Goal: Navigation & Orientation: Find specific page/section

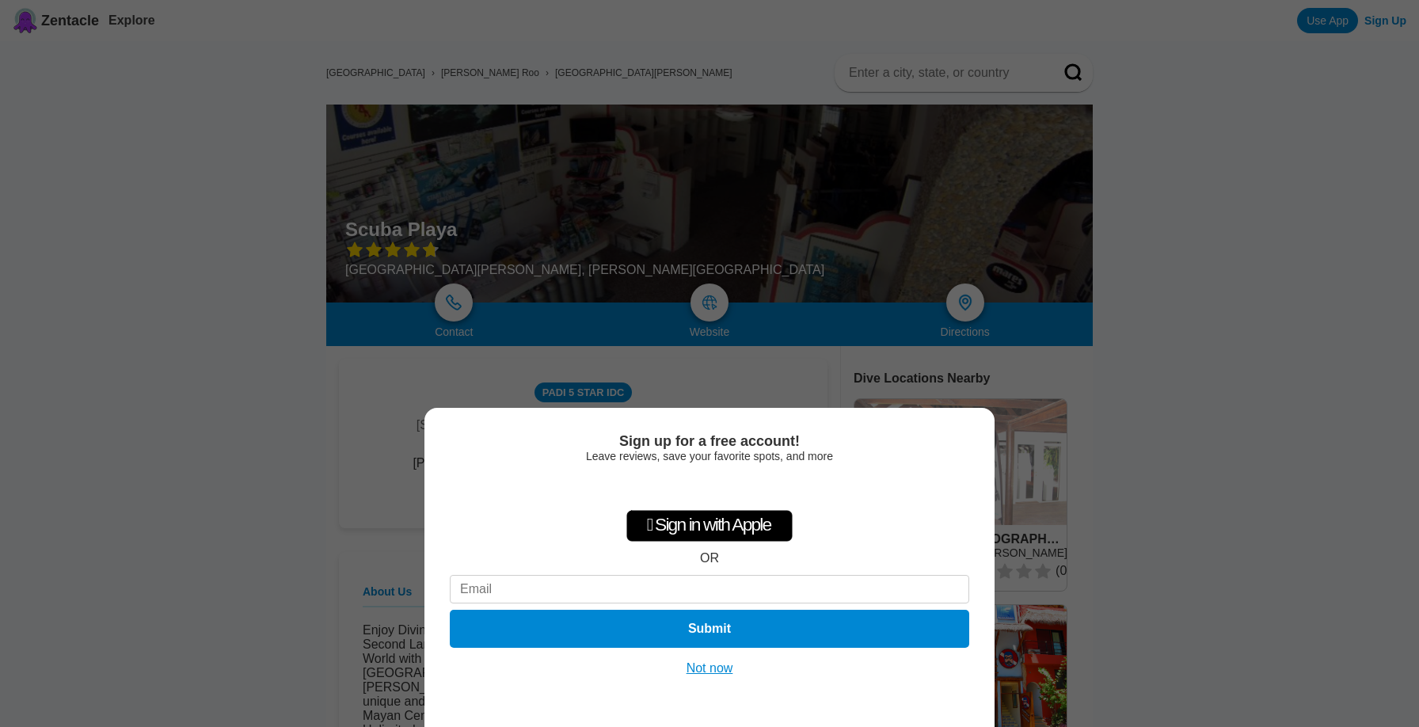
click at [688, 486] on div "Accedi con Google. Si apre in una nuova scheda" at bounding box center [709, 487] width 143 height 35
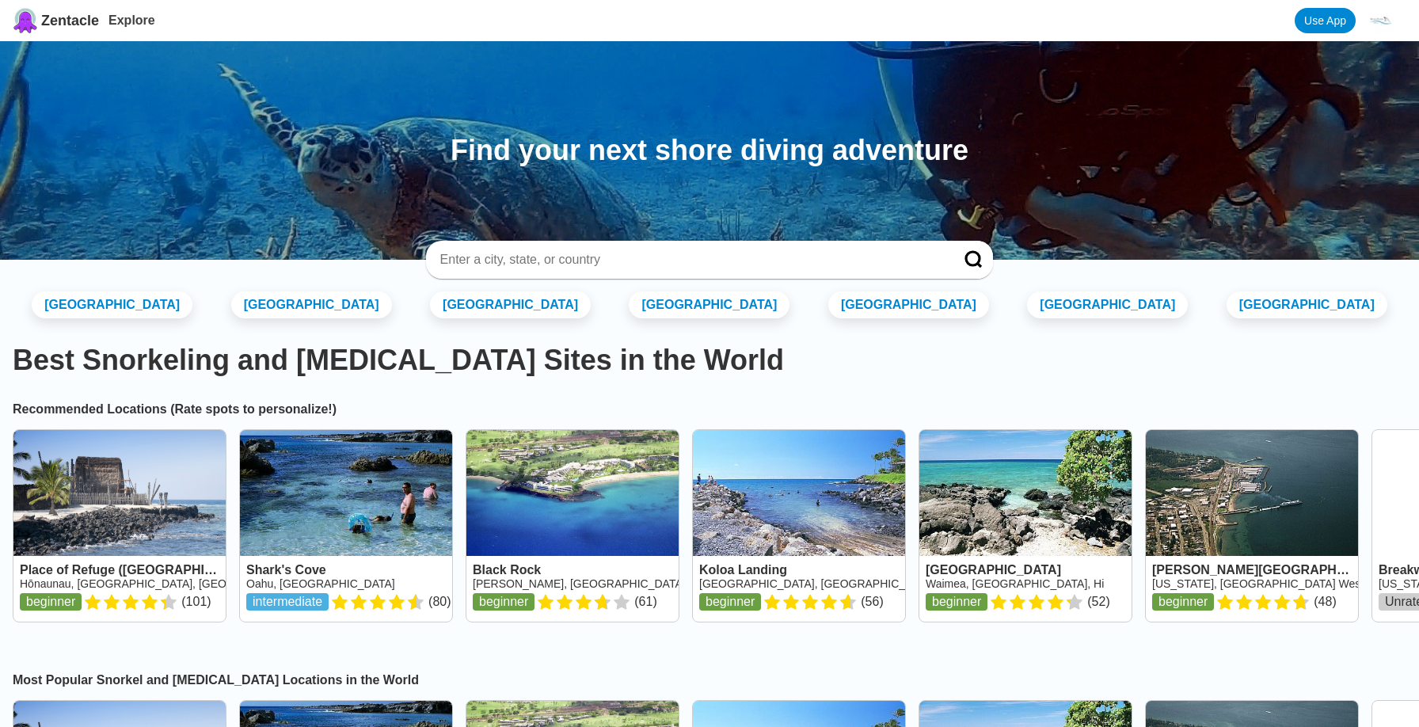
click at [1321, 21] on link "Use App" at bounding box center [1325, 20] width 61 height 25
click at [564, 261] on input at bounding box center [691, 260] width 505 height 16
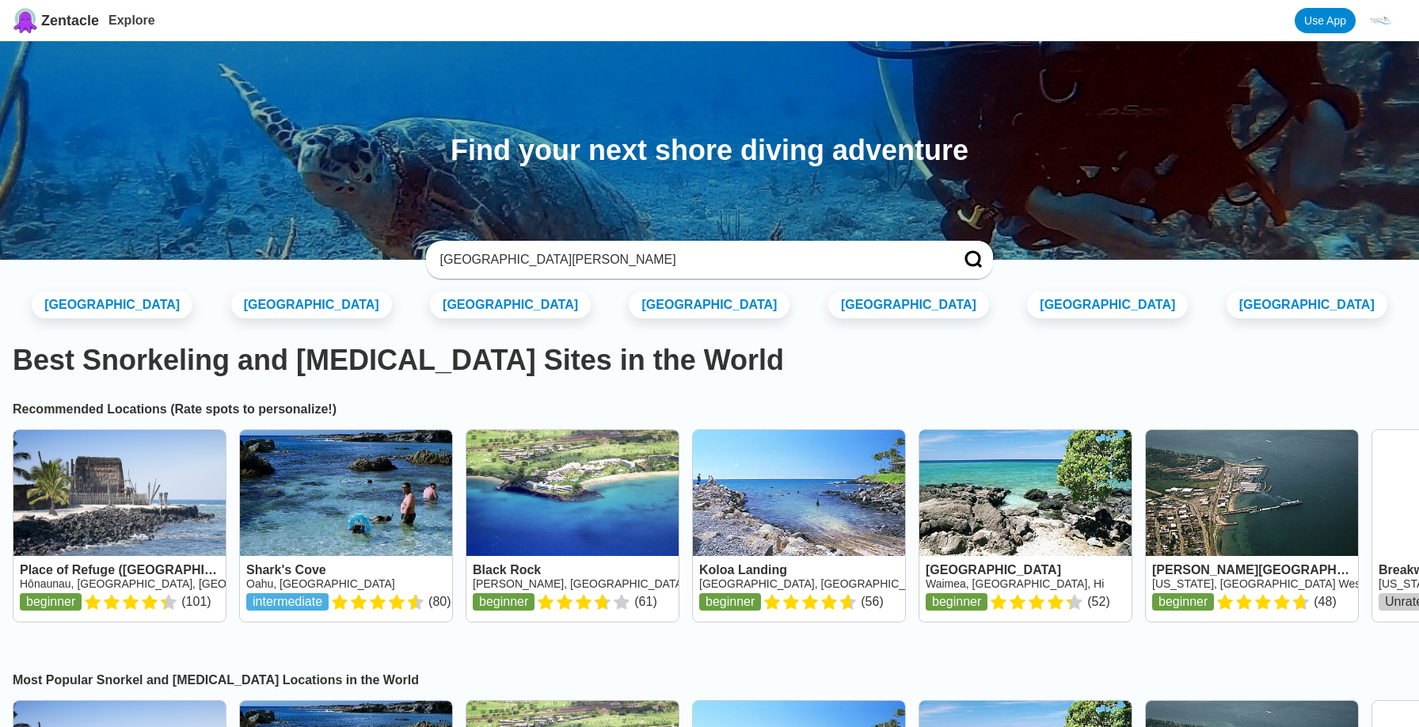
type input "playa del carmen"
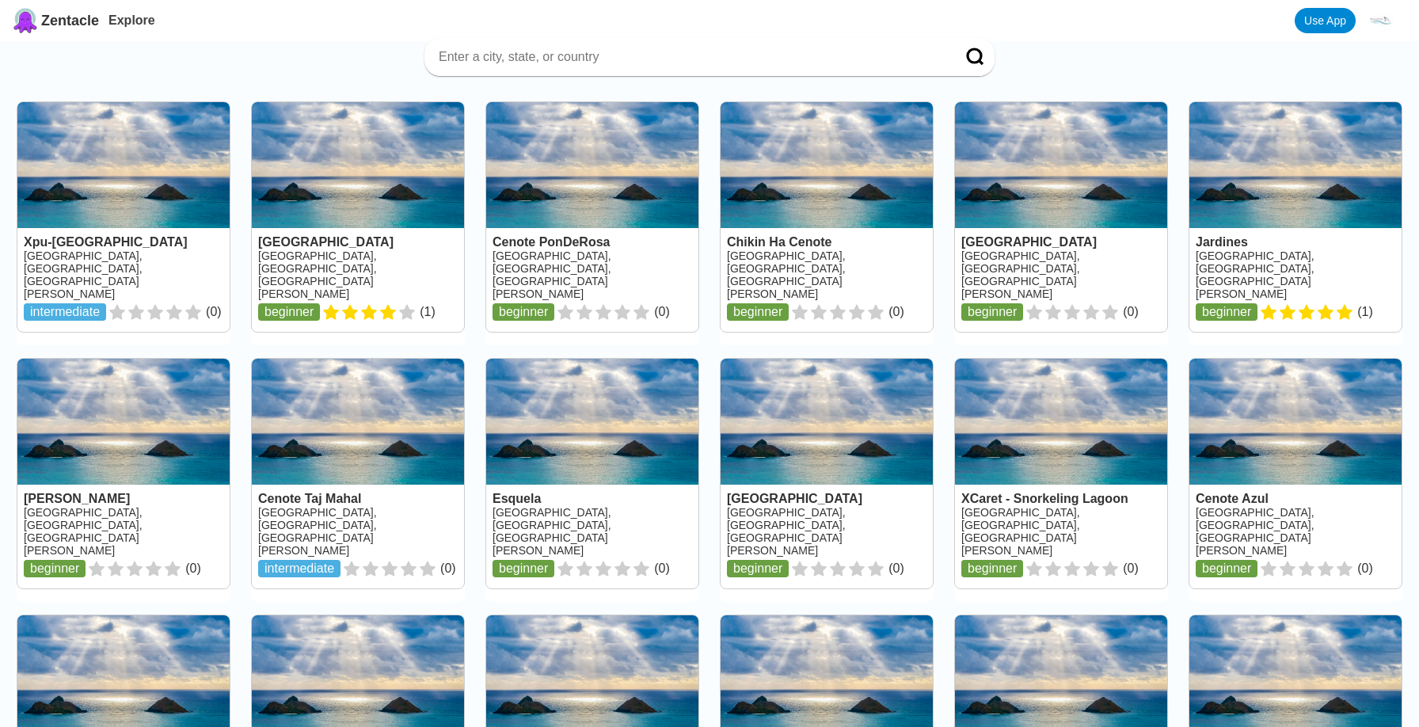
click at [82, 17] on span "Zentacle" at bounding box center [70, 21] width 58 height 17
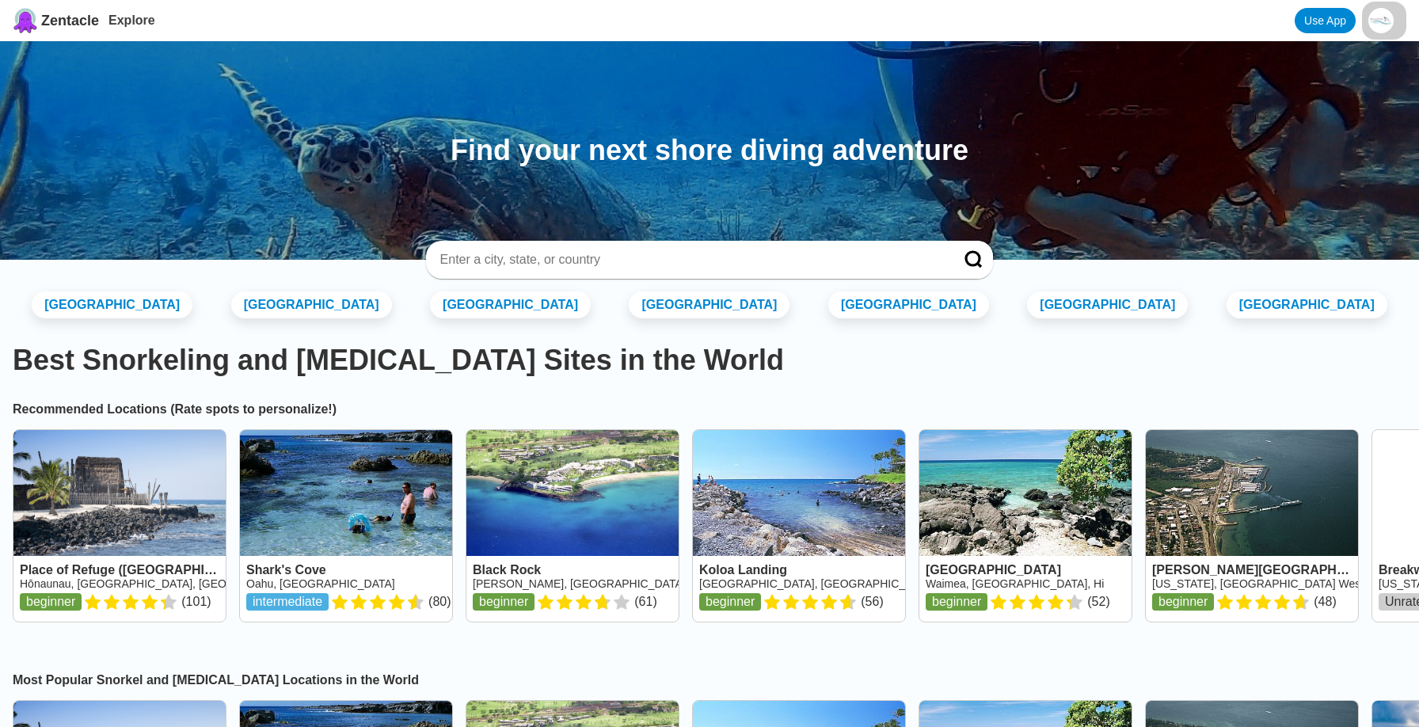
click at [1275, 307] on link "Switzerland" at bounding box center [1307, 305] width 169 height 29
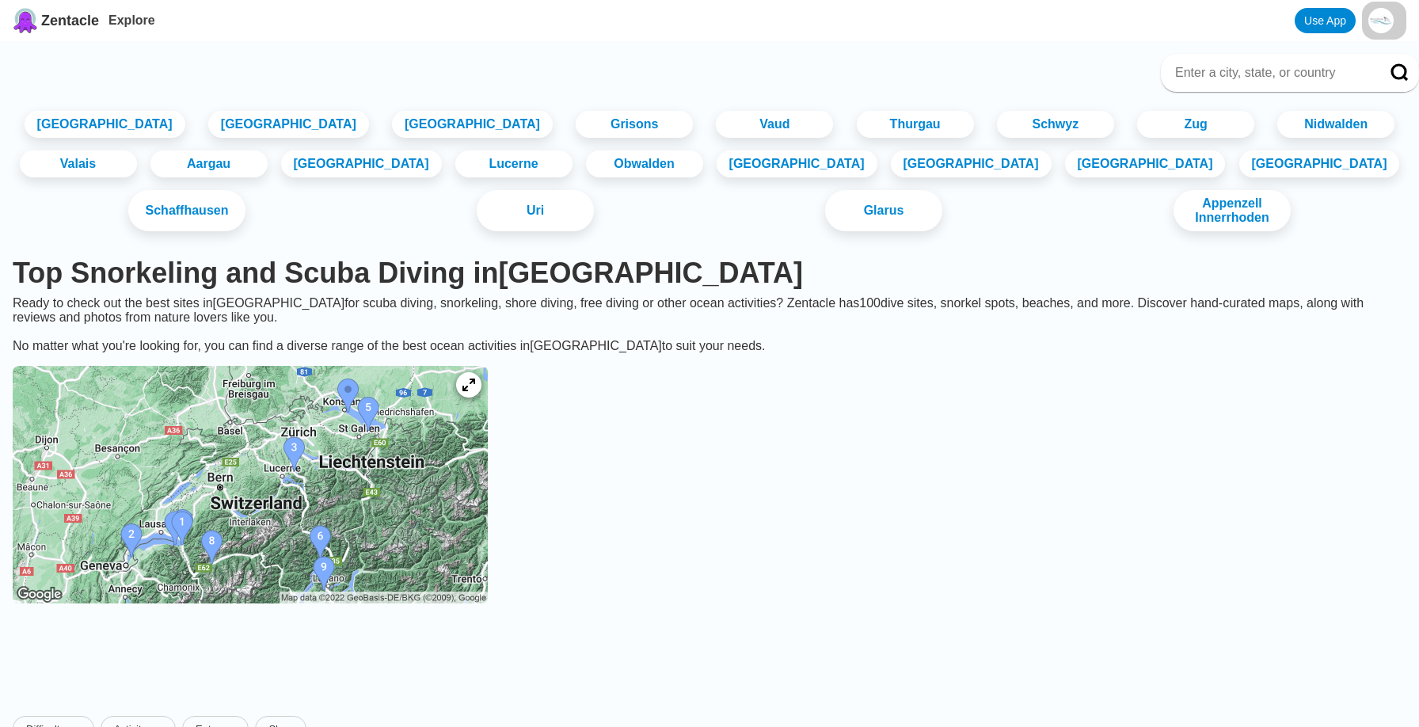
click at [1326, 146] on div "Logout" at bounding box center [1350, 138] width 146 height 21
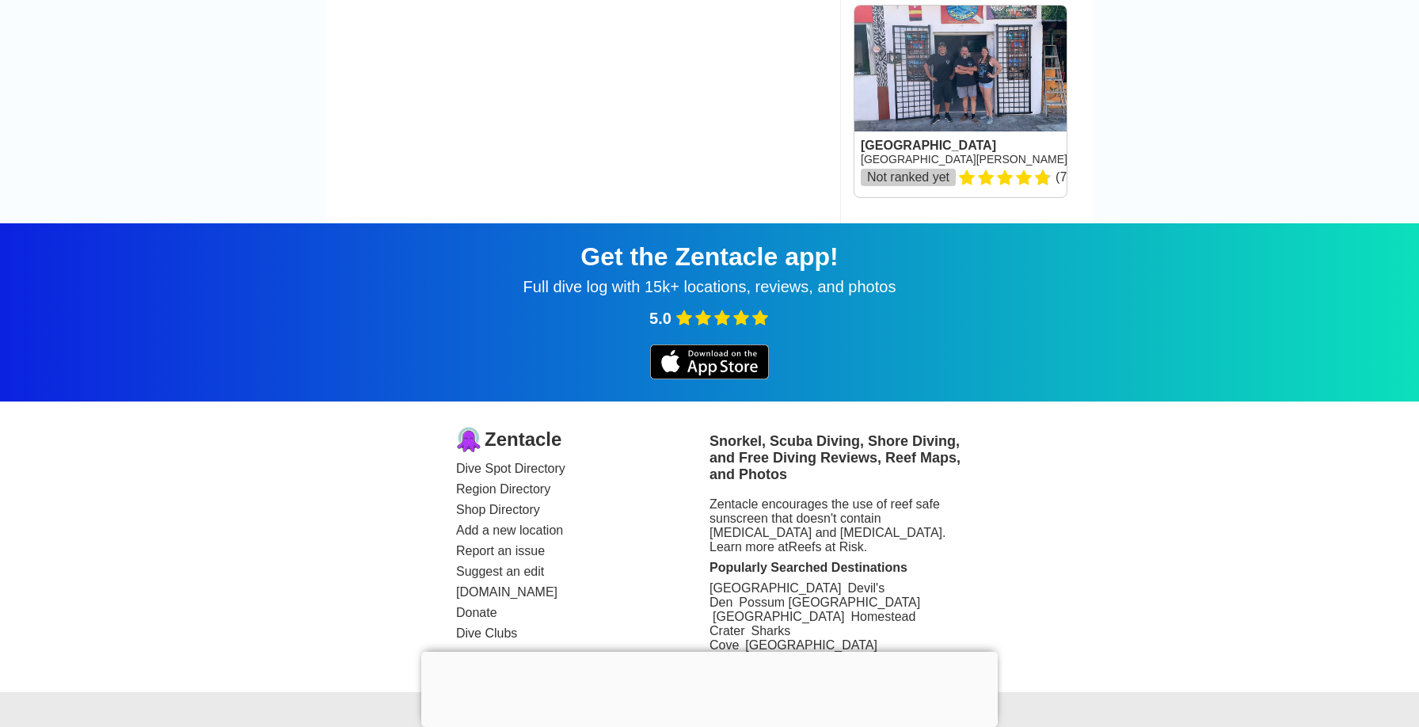
scroll to position [2248, 0]
click at [482, 530] on link "Add a new location" at bounding box center [582, 530] width 253 height 14
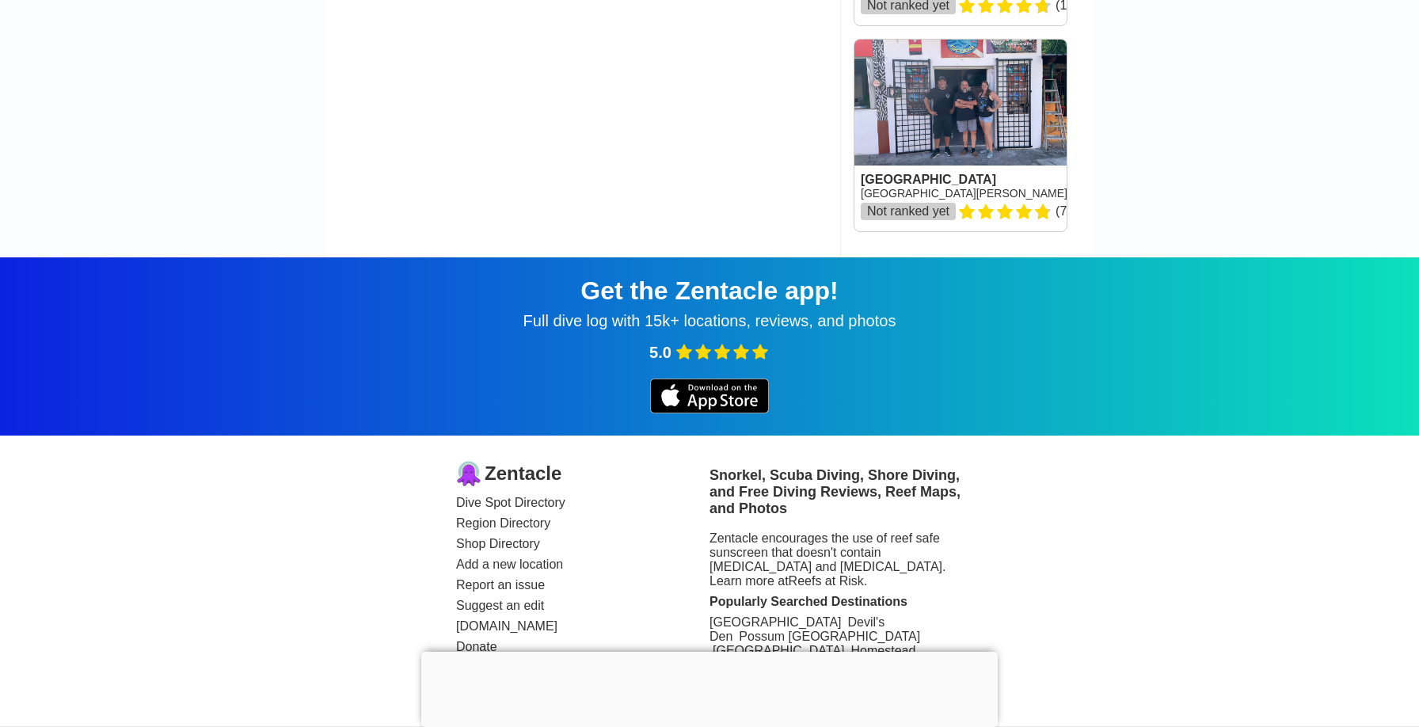
scroll to position [2217, 0]
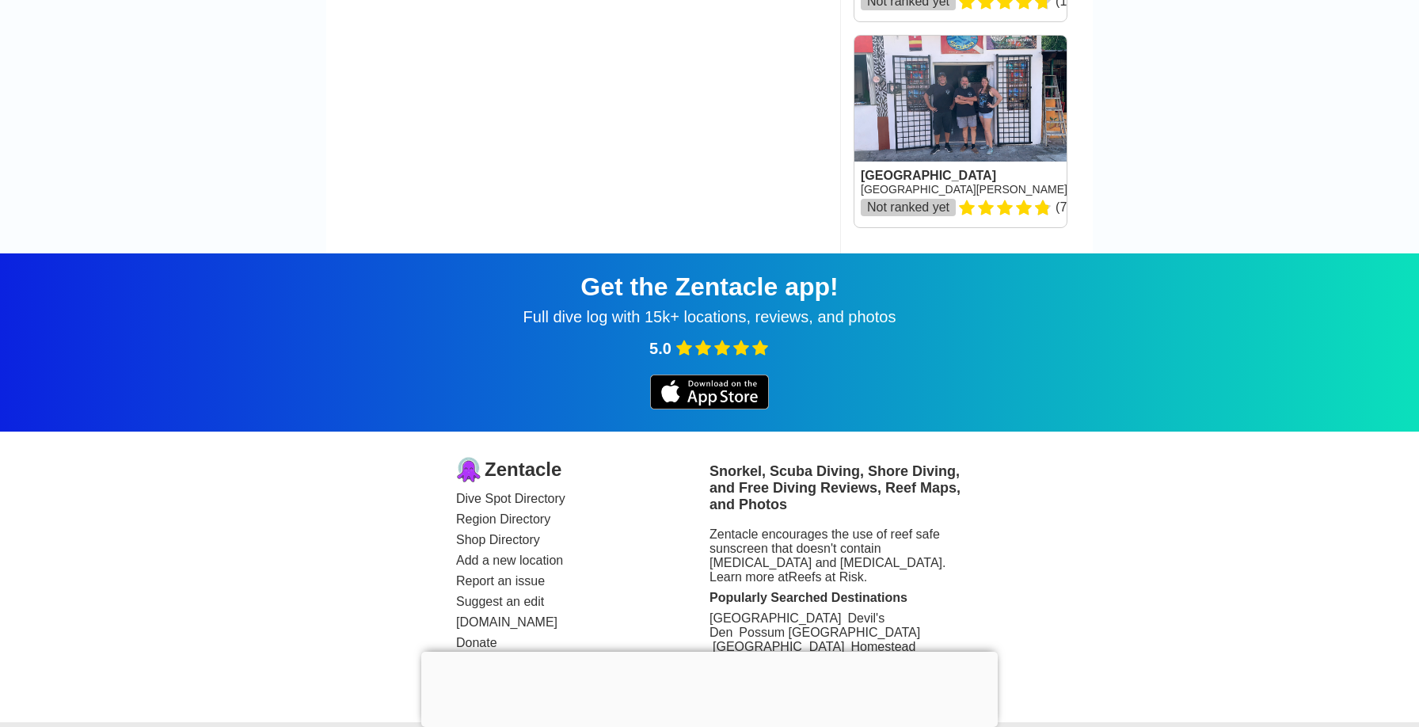
click at [521, 543] on link "Shop Directory" at bounding box center [582, 540] width 253 height 14
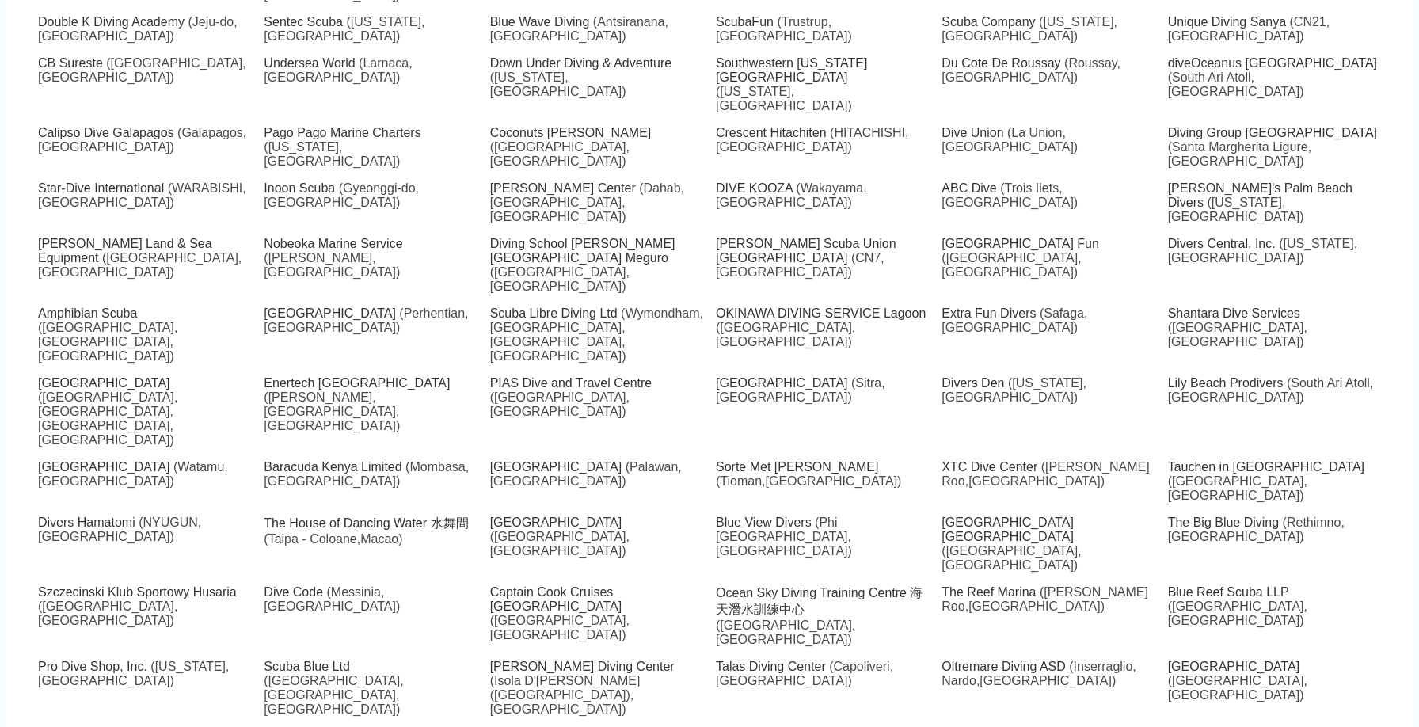
scroll to position [9728, 0]
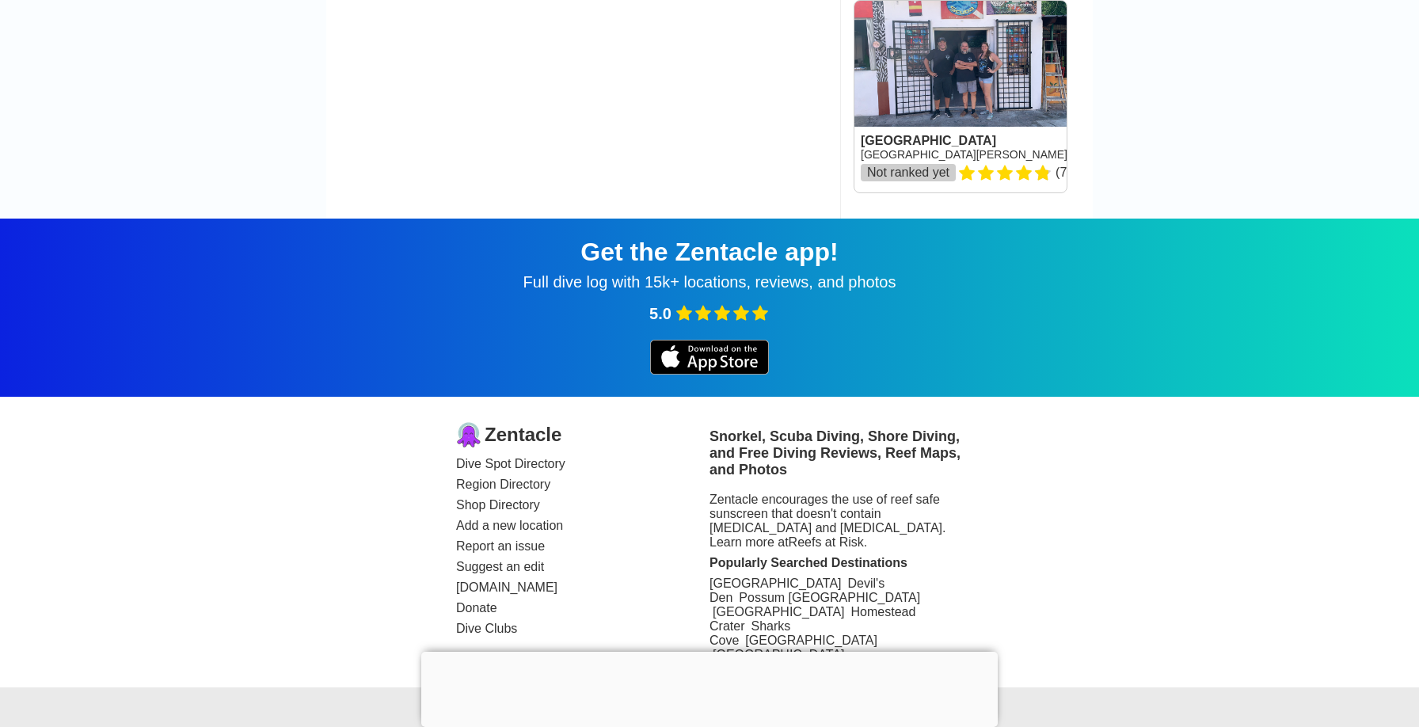
scroll to position [2282, 0]
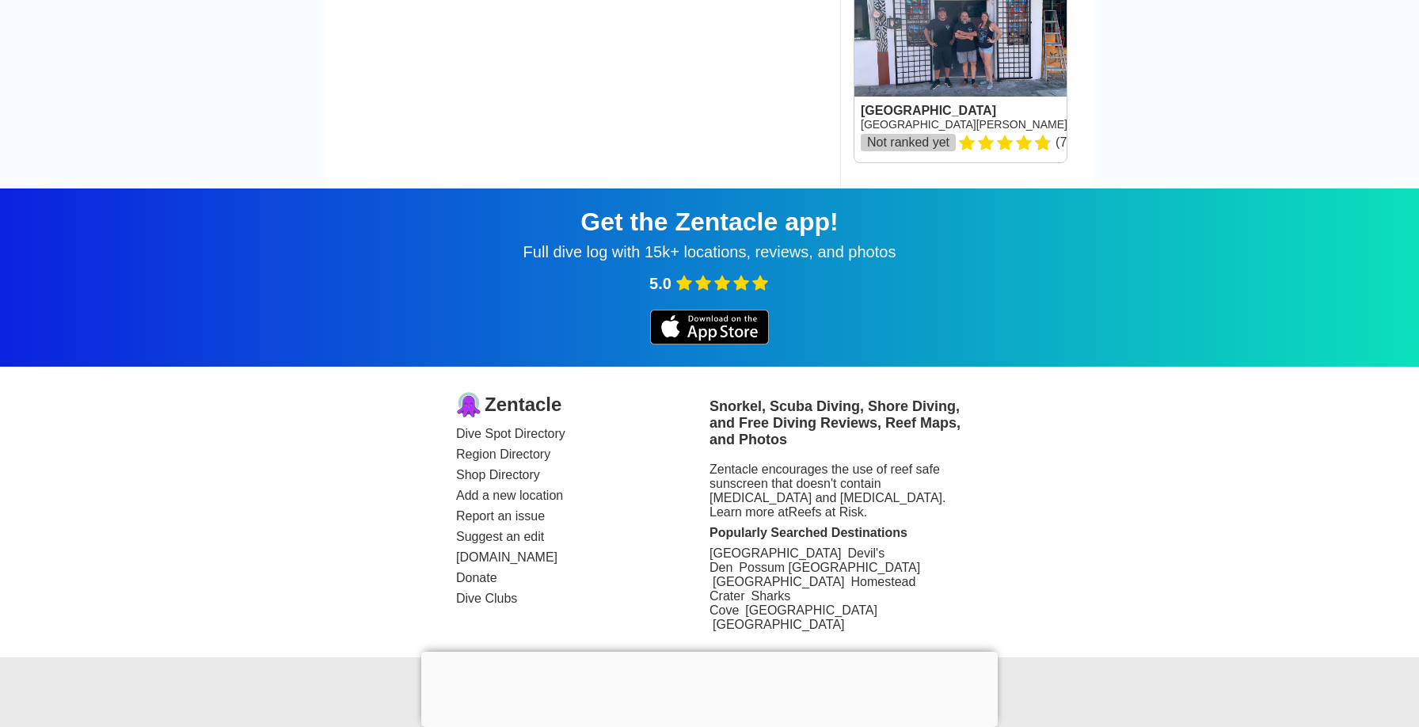
click at [493, 595] on link "Dive Clubs" at bounding box center [582, 599] width 253 height 14
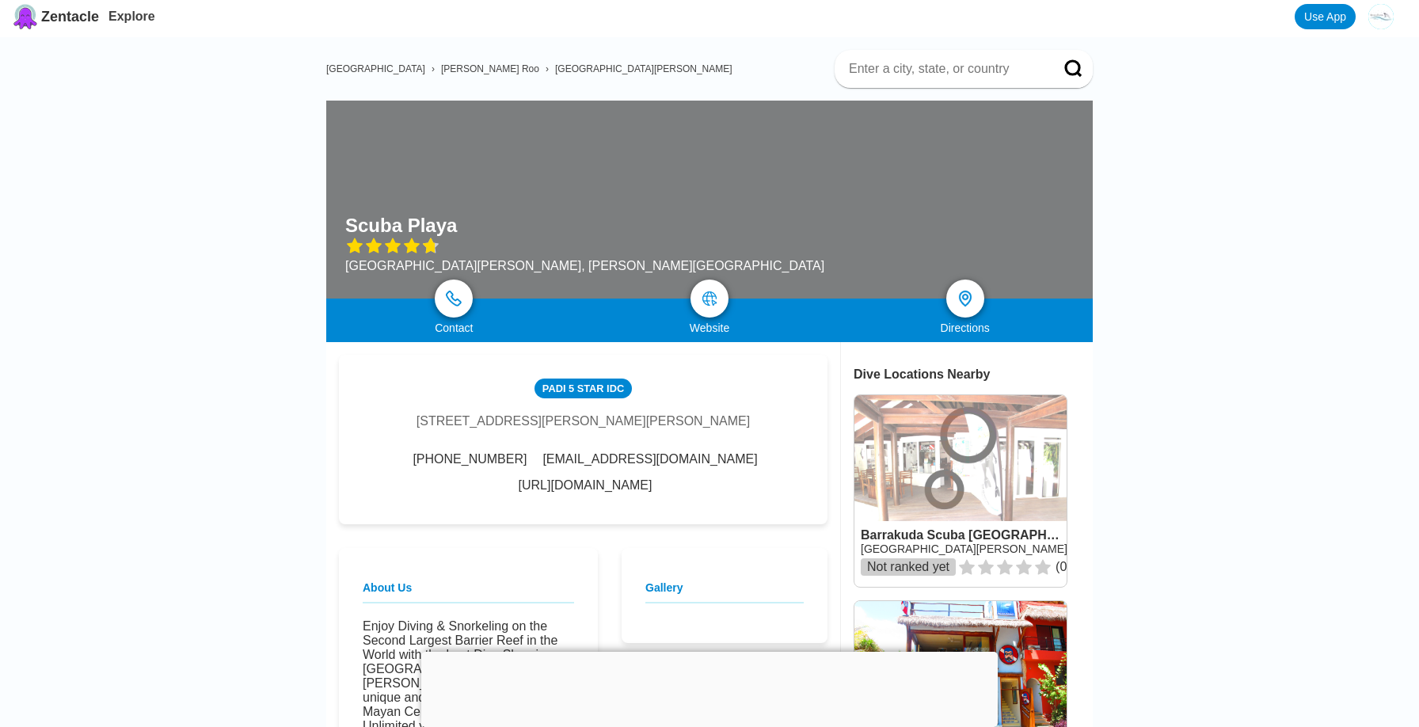
scroll to position [13, 0]
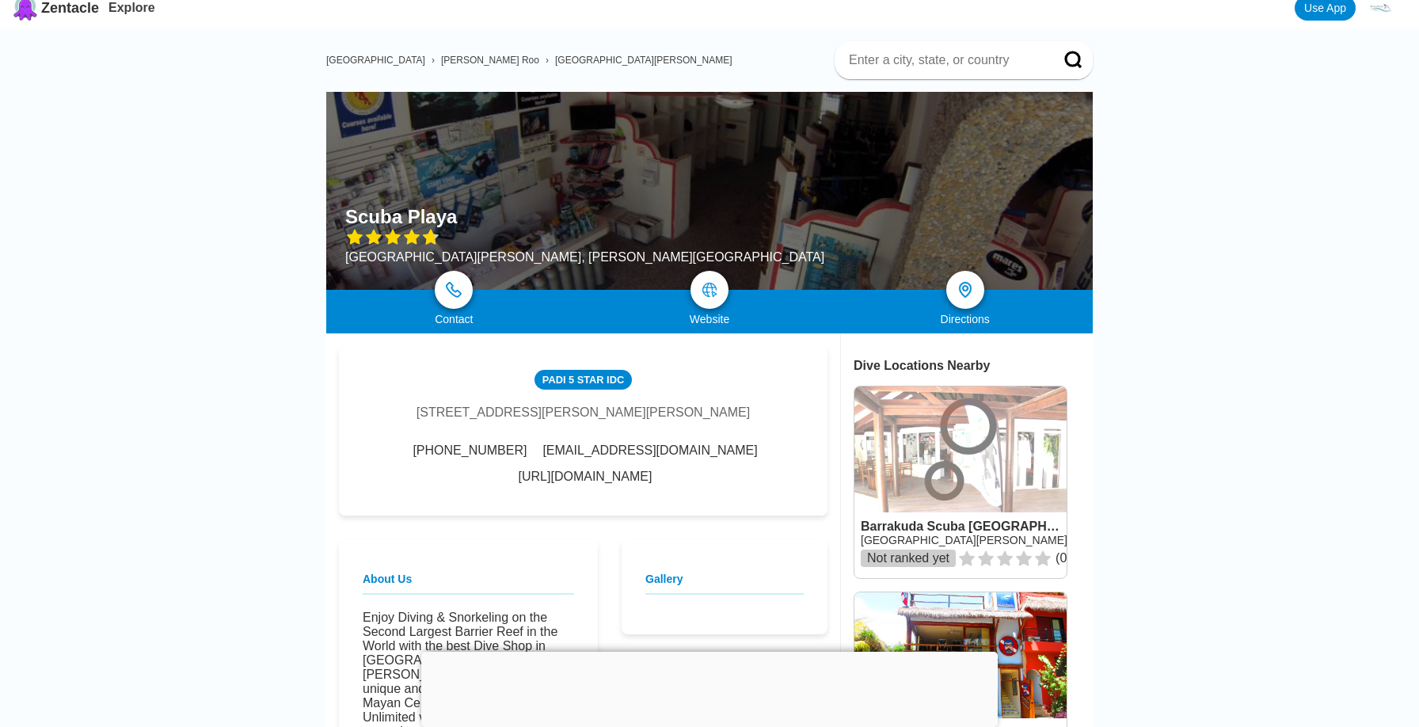
click at [441, 57] on span "[PERSON_NAME] Roo" at bounding box center [490, 60] width 98 height 11
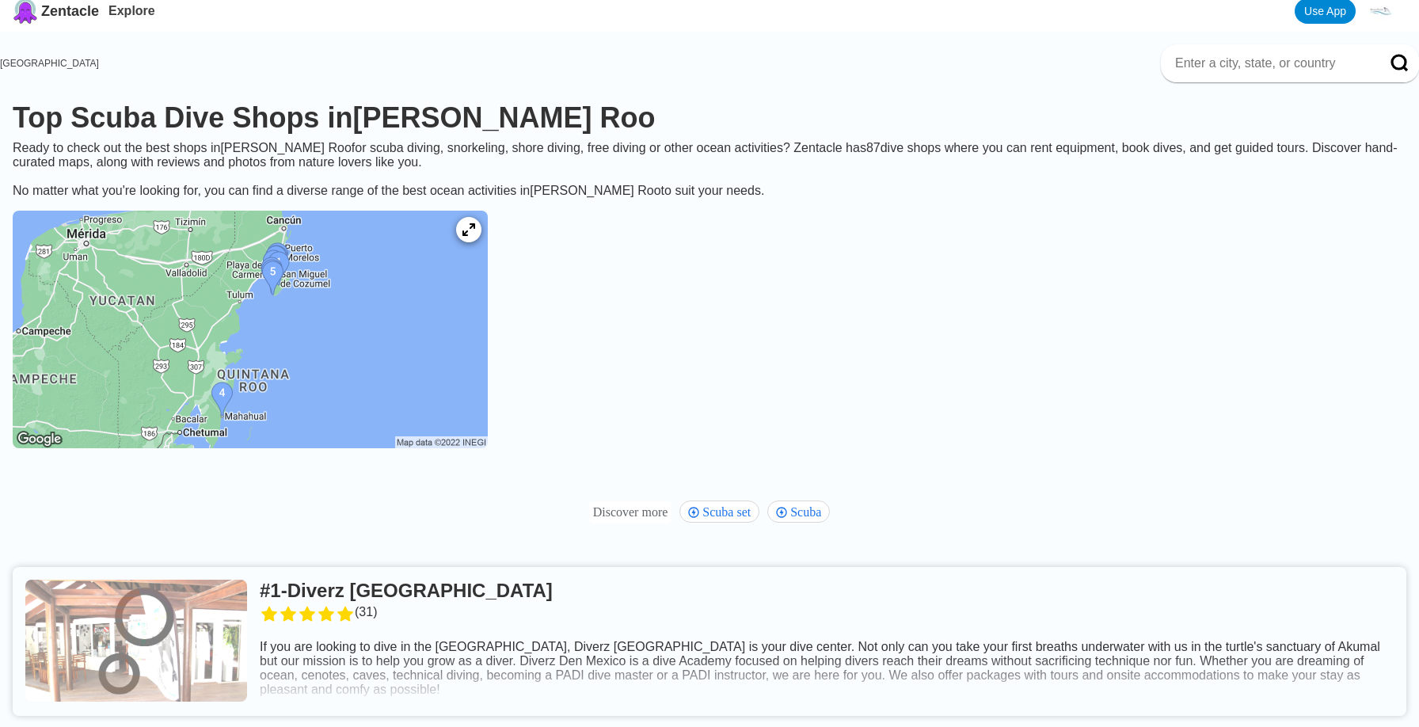
scroll to position [12, 0]
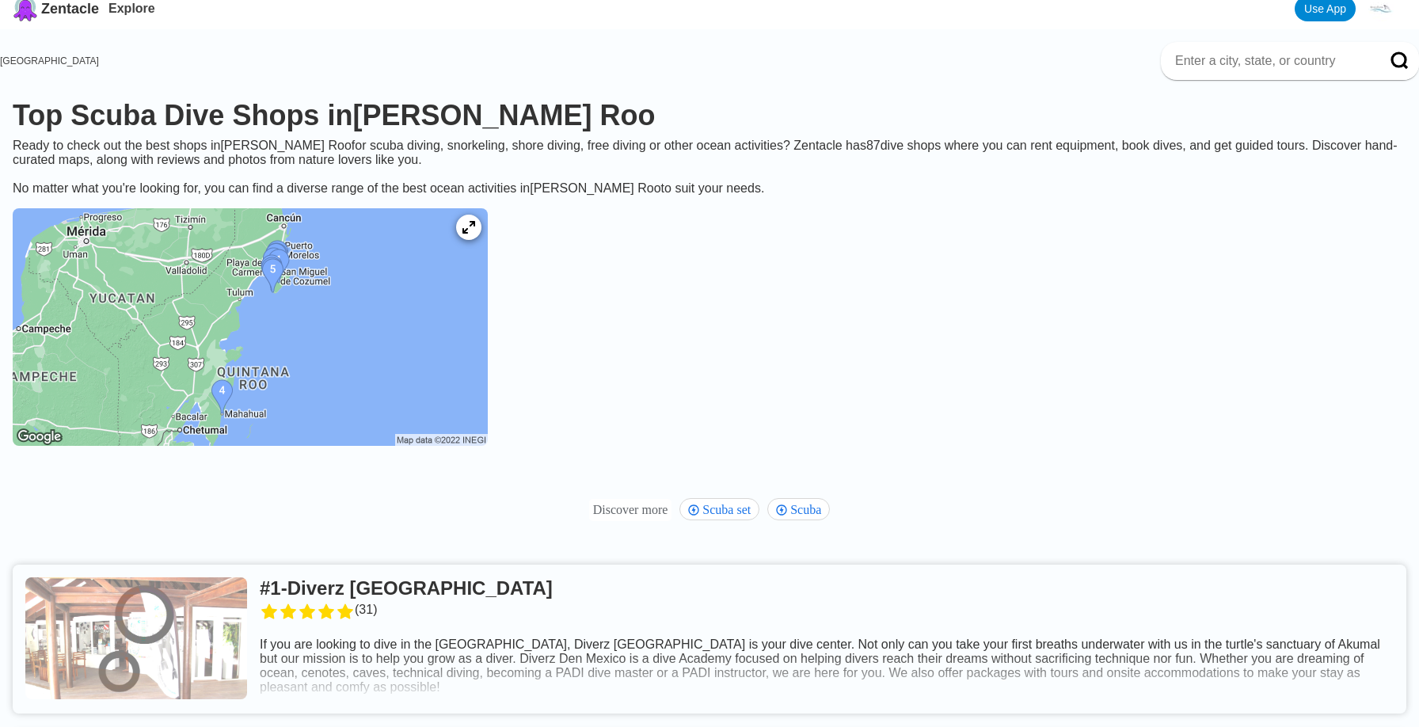
click at [68, 56] on span "[GEOGRAPHIC_DATA]" at bounding box center [49, 60] width 99 height 11
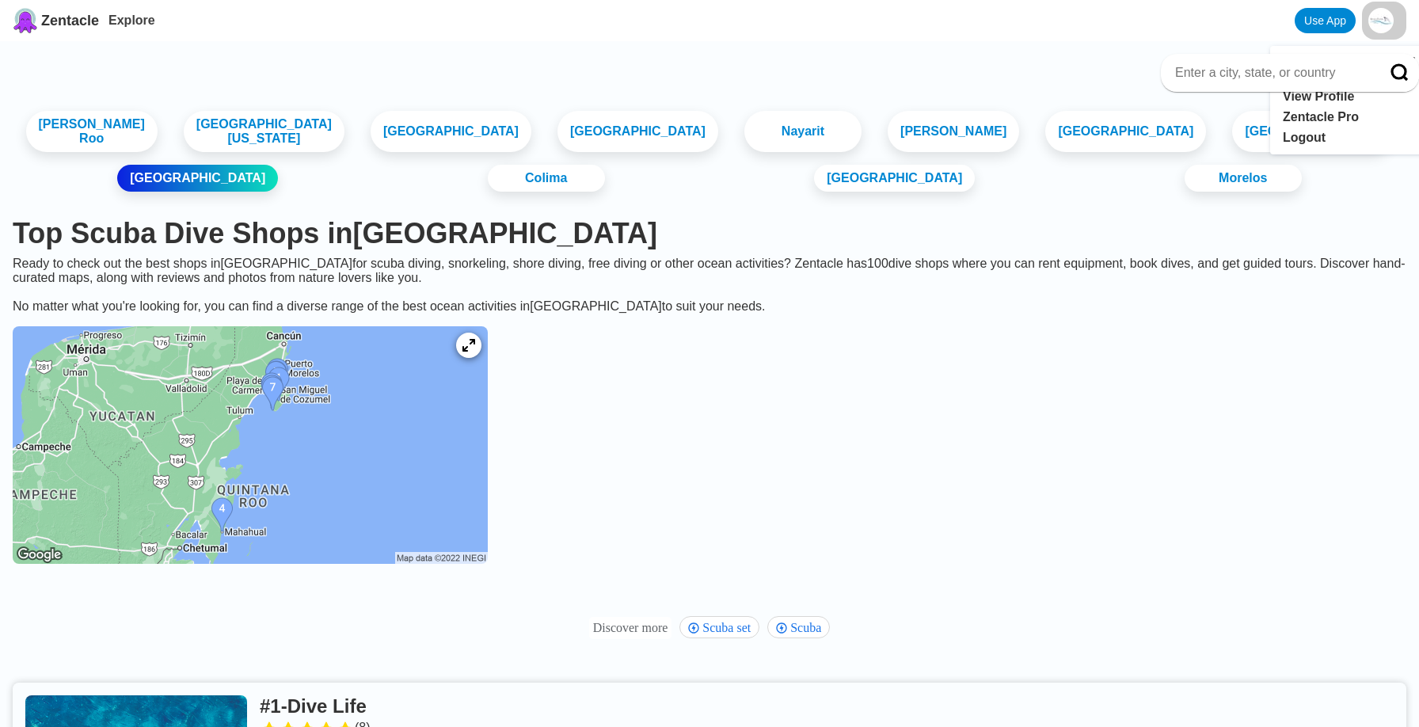
click at [1336, 101] on link "View Profile" at bounding box center [1318, 96] width 71 height 13
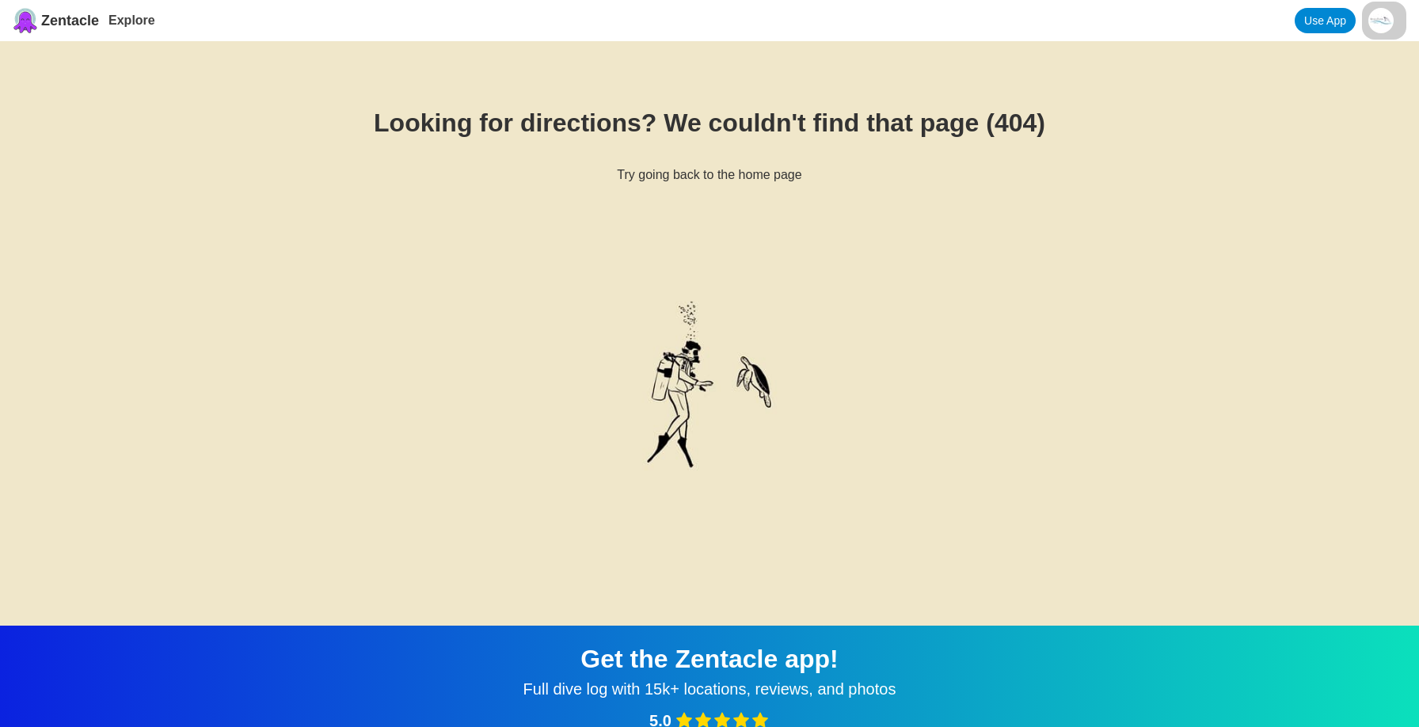
click at [1385, 20] on html "Zentacle Explore Use App Looking for directions? We couldn't find that page (40…" at bounding box center [709, 547] width 1419 height 1095
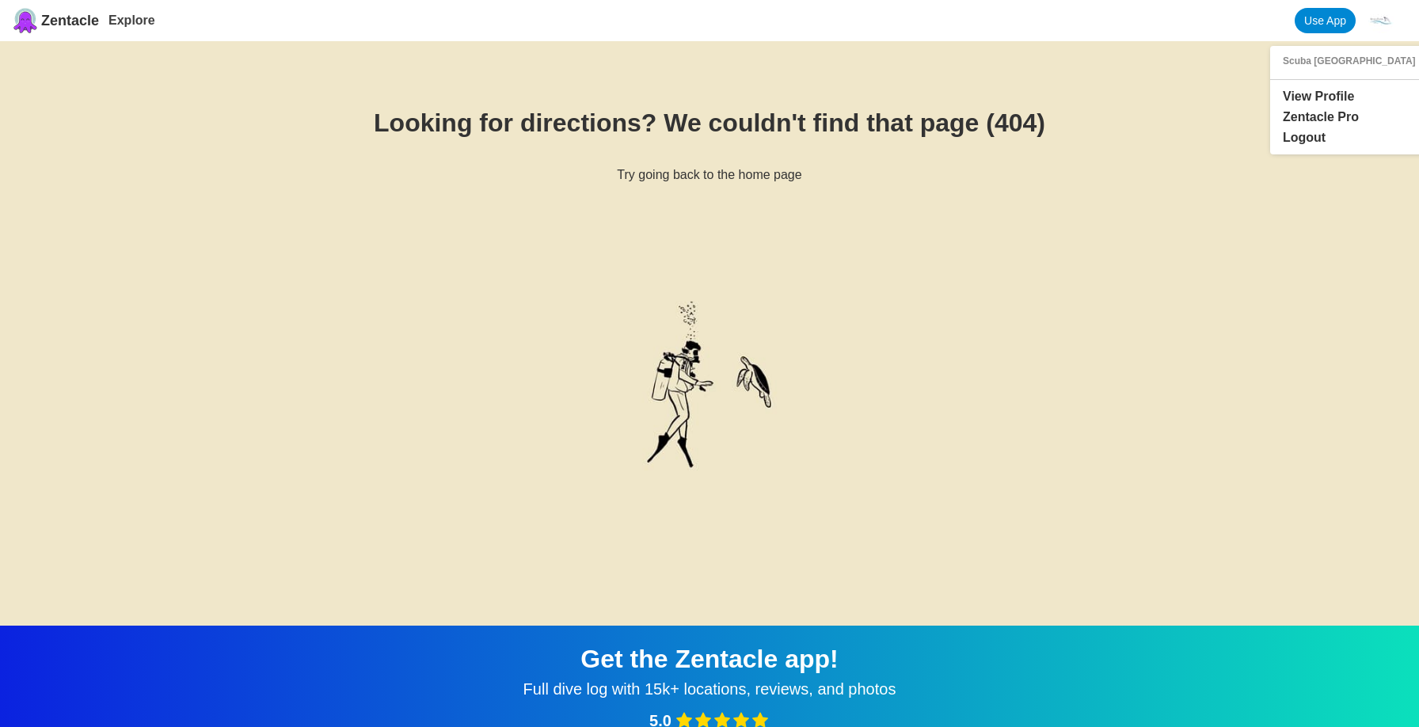
click at [1350, 65] on div "Scuba [GEOGRAPHIC_DATA]" at bounding box center [1349, 60] width 133 height 11
click at [1304, 98] on link "View Profile" at bounding box center [1318, 96] width 71 height 13
click at [1353, 118] on link "Zentacle Pro" at bounding box center [1321, 116] width 76 height 13
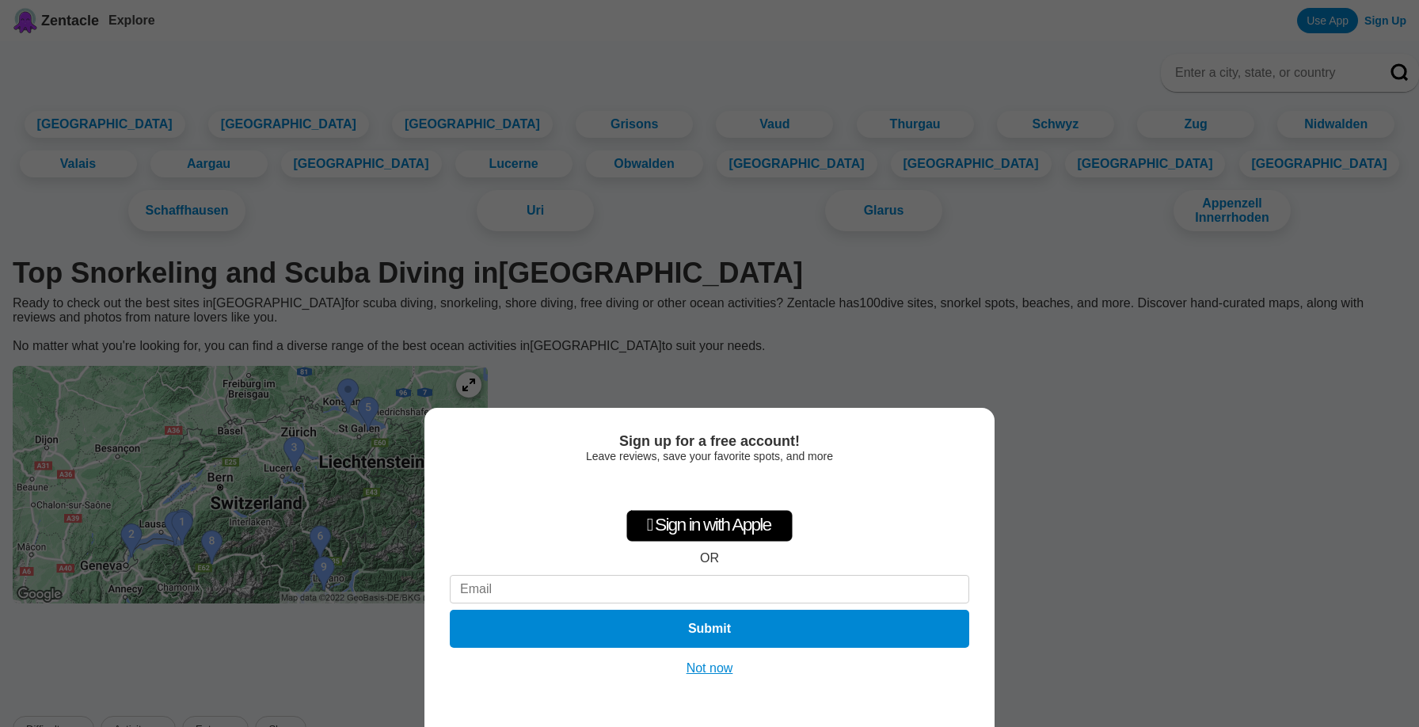
click at [1099, 462] on div "Sign up for a free account! Leave reviews, save your favorite spots, and more …" at bounding box center [709, 363] width 1419 height 727
